Goal: Contribute content: Contribute content

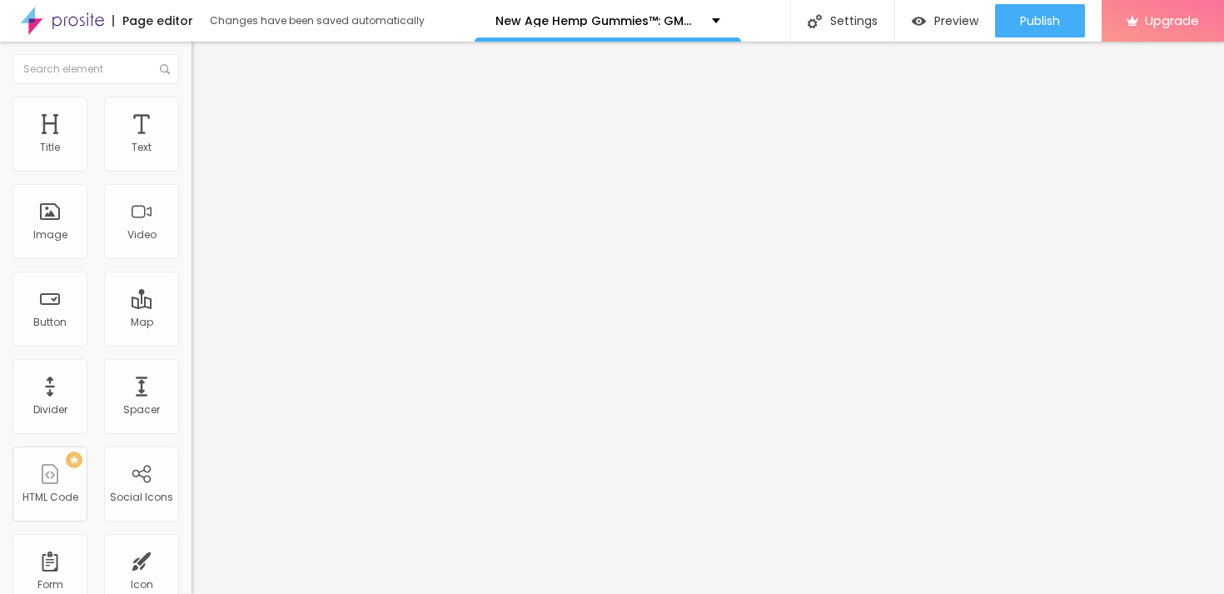
click at [198, 241] on icon "button" at bounding box center [203, 236] width 10 height 10
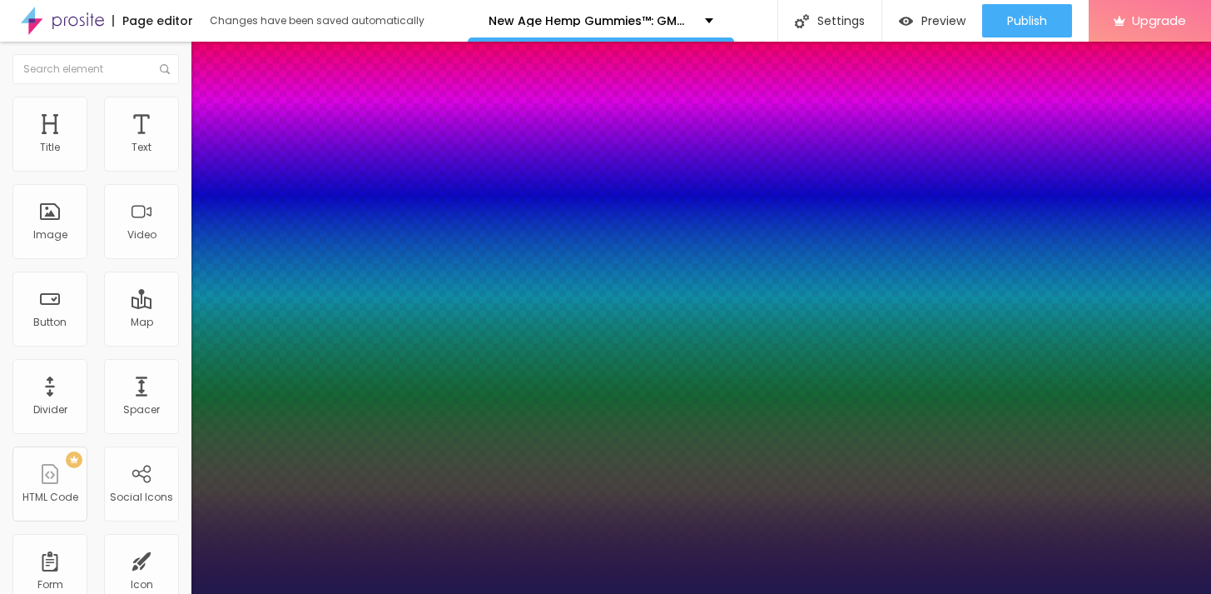
type input "57"
type input "1"
type input "57"
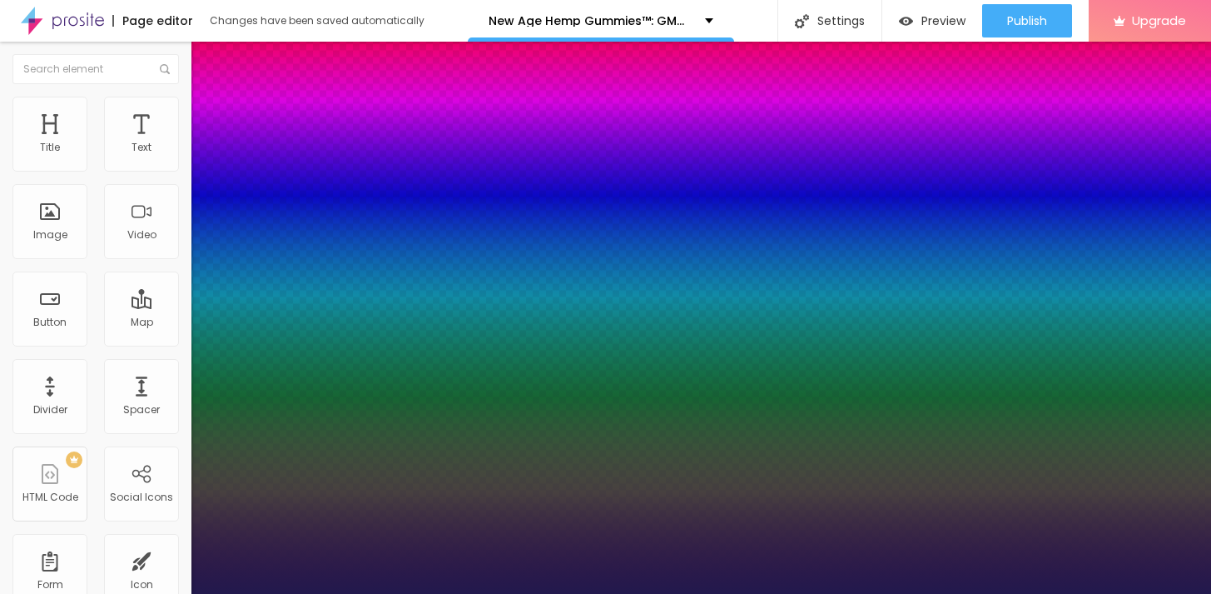
drag, startPoint x: 308, startPoint y: 475, endPoint x: 301, endPoint y: 468, distance: 9.4
type input "1"
type input "75"
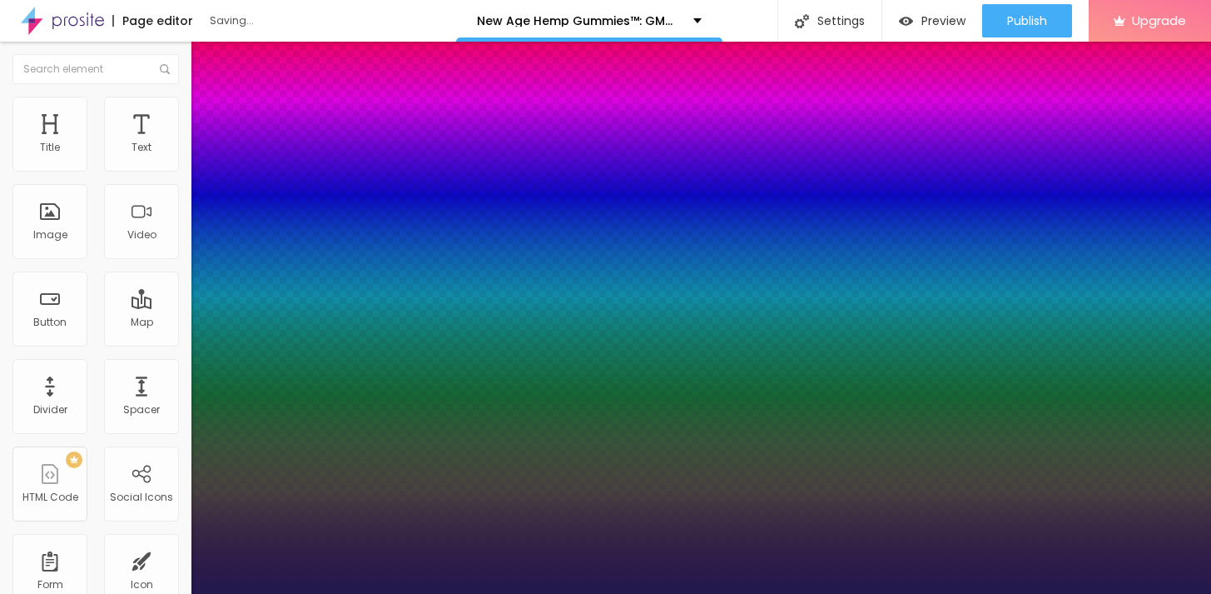
type input "1"
type input "76"
type input "1"
type input "76"
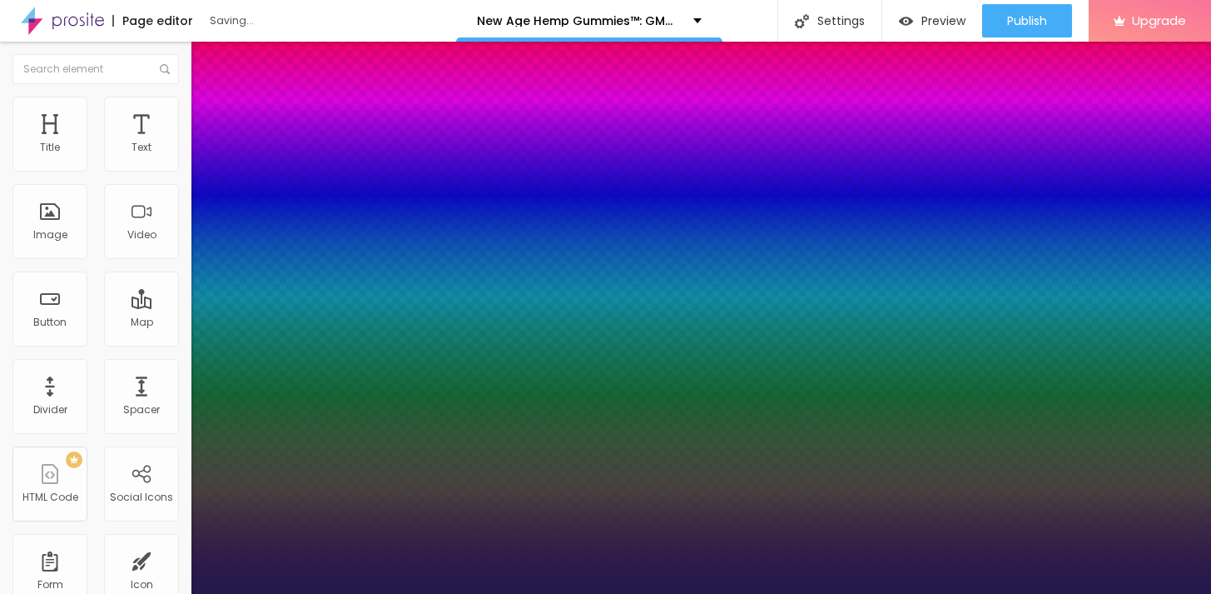
type input "1"
click at [676, 593] on div at bounding box center [605, 594] width 1211 height 0
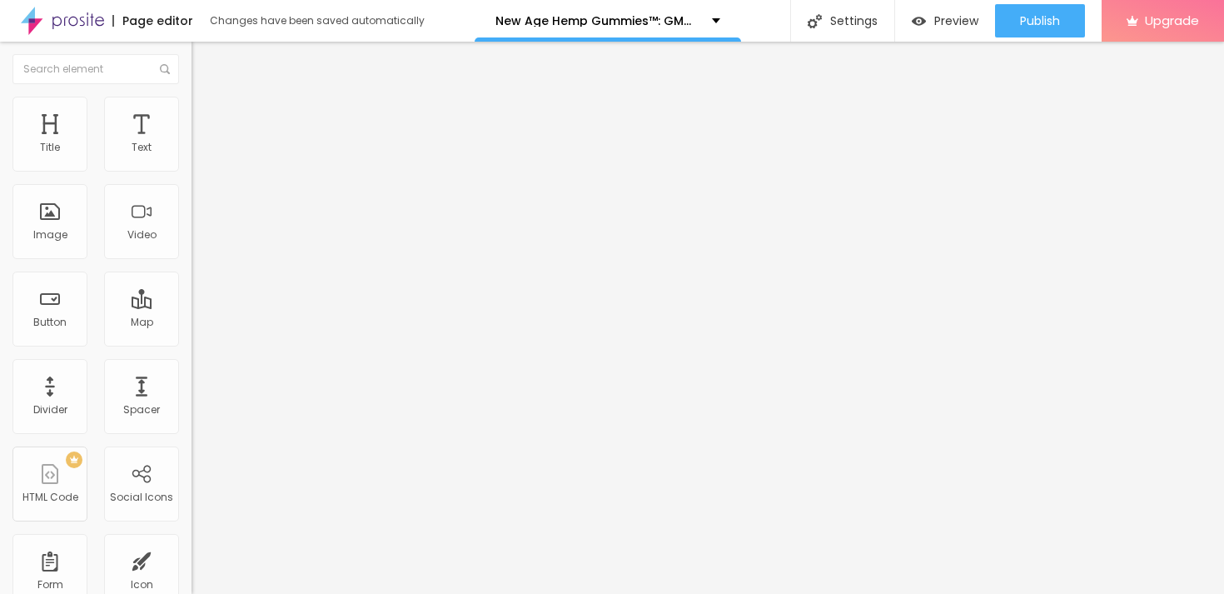
click at [191, 47] on button "Edit Title" at bounding box center [286, 61] width 191 height 38
click at [204, 59] on div "Edit Title" at bounding box center [241, 60] width 75 height 13
click at [236, 201] on span "H6" at bounding box center [242, 194] width 13 height 14
click at [191, 143] on span "Add image" at bounding box center [225, 136] width 68 height 14
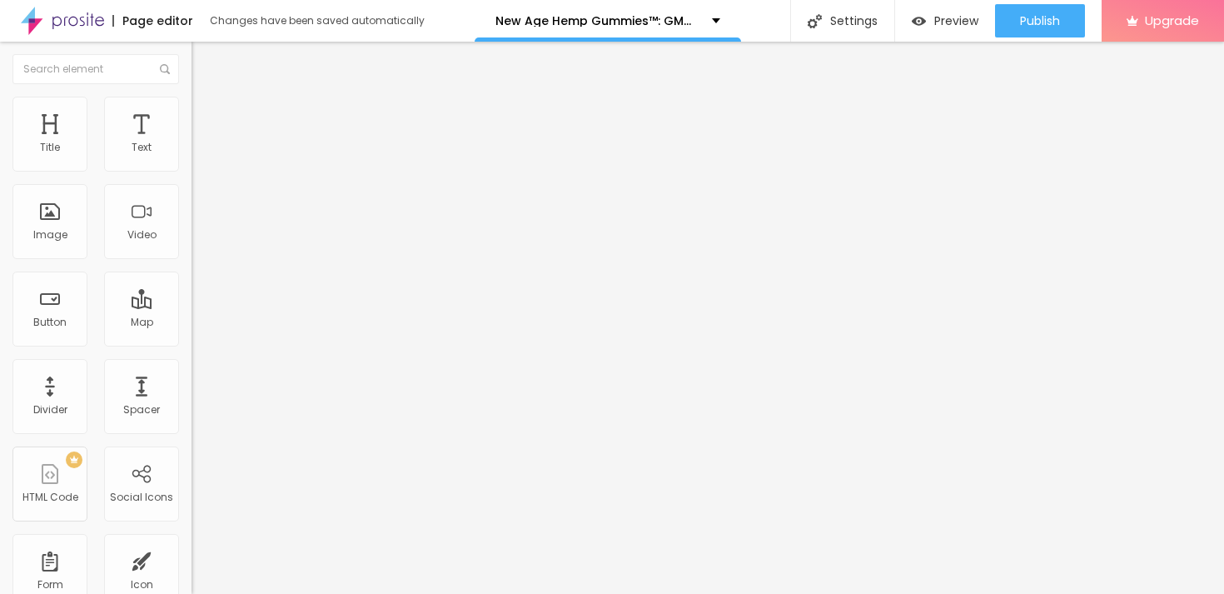
click at [191, 341] on input "https://" at bounding box center [291, 333] width 200 height 17
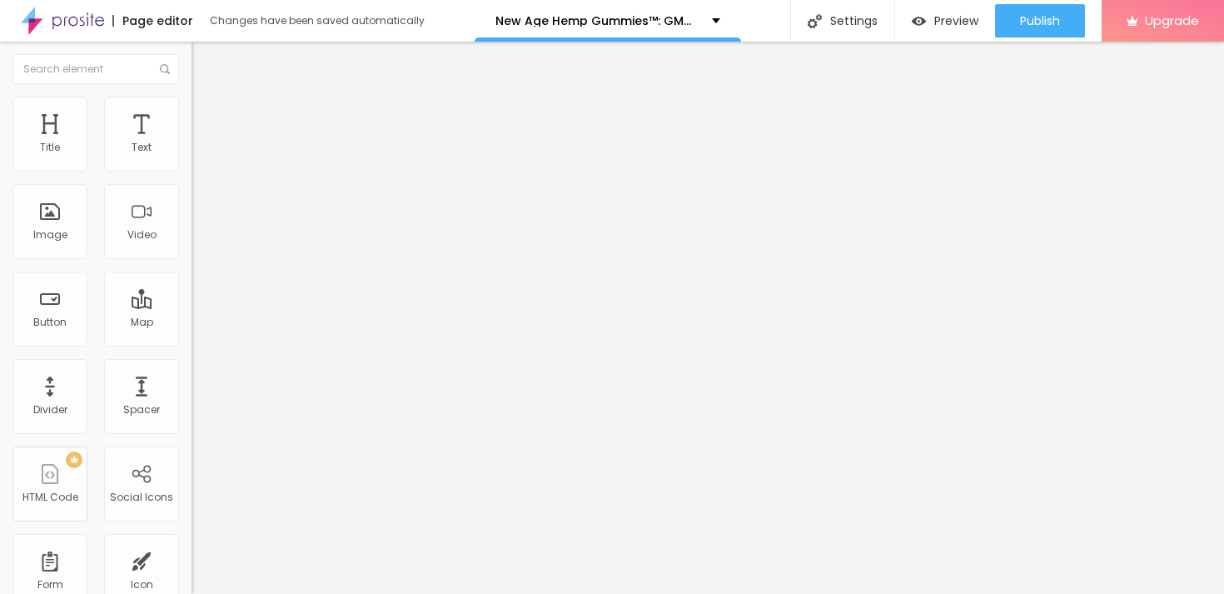
paste input "[DOMAIN_NAME][URL]"
click at [191, 341] on input "[URL][DOMAIN_NAME]" at bounding box center [291, 333] width 200 height 17
paste input "[DOMAIN_NAME][URL]"
type input "[URL][DOMAIN_NAME]"
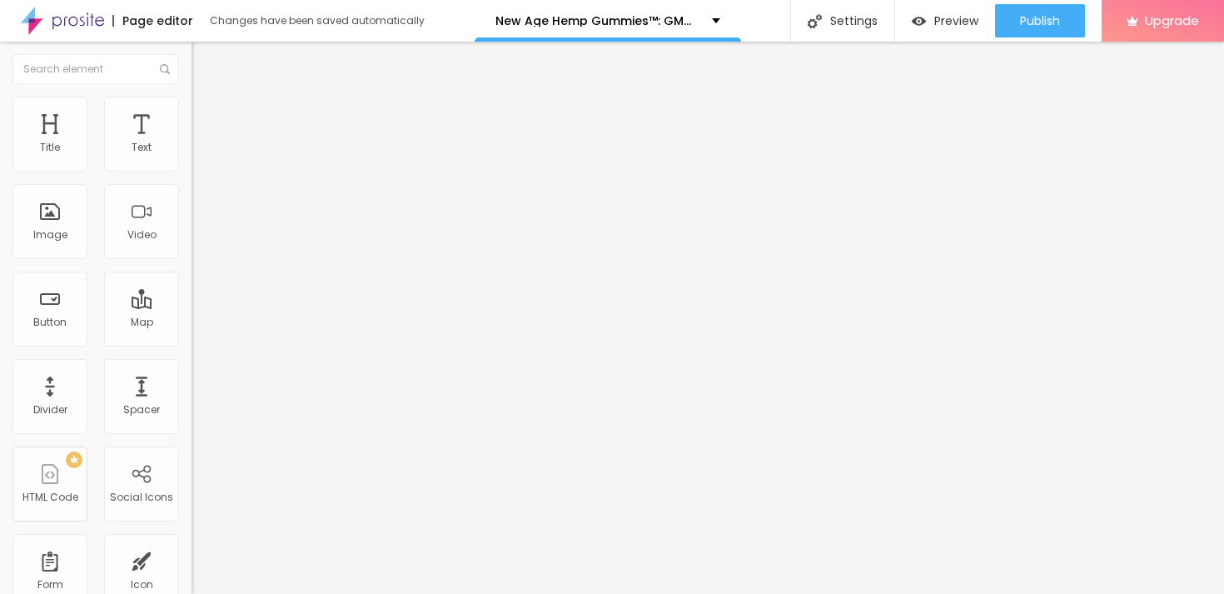
click at [191, 110] on li "Style" at bounding box center [286, 105] width 191 height 17
type input "55"
click at [191, 171] on input "range" at bounding box center [244, 163] width 107 height 13
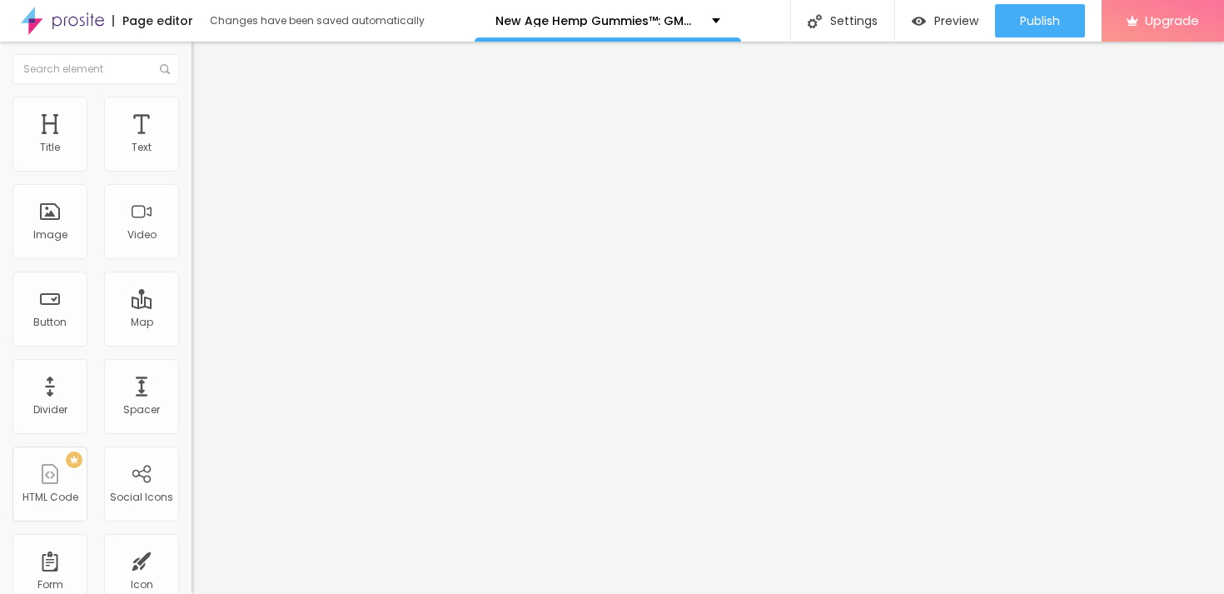
type input "50"
drag, startPoint x: 98, startPoint y: 176, endPoint x: 89, endPoint y: 177, distance: 9.3
type input "50"
click at [191, 171] on input "range" at bounding box center [244, 163] width 107 height 13
click at [204, 63] on div "Edit Image" at bounding box center [247, 60] width 87 height 13
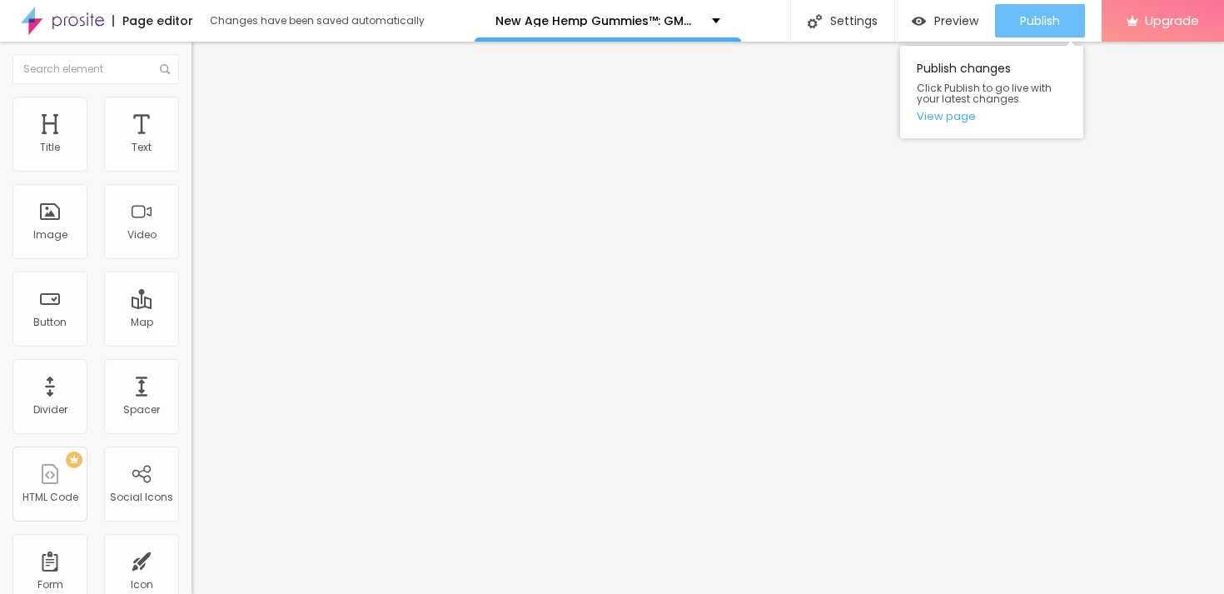
click at [1042, 37] on div "Publish Publish changes Click Publish to go live with your latest changes. View…" at bounding box center [1040, 21] width 90 height 42
click at [1045, 26] on span "Publish" at bounding box center [1040, 20] width 40 height 13
click at [970, 117] on link "View page" at bounding box center [992, 116] width 150 height 11
